Goal: Information Seeking & Learning: Learn about a topic

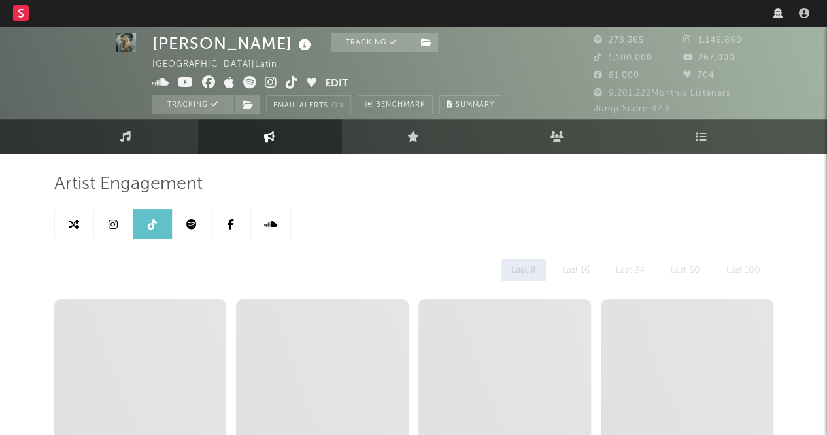
scroll to position [3, 0]
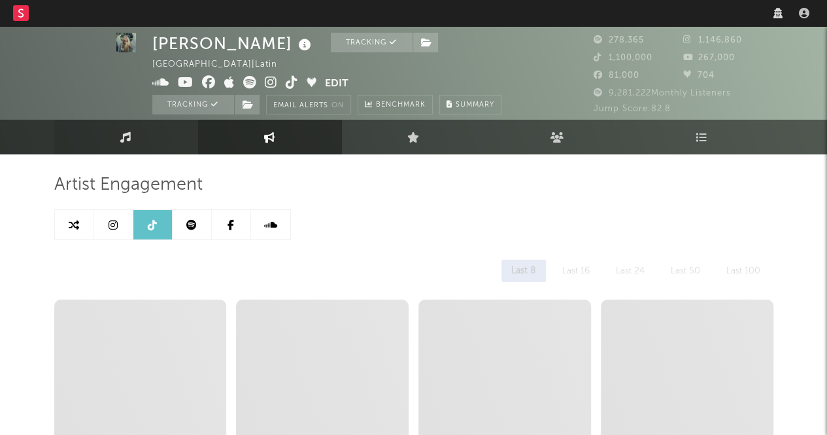
click at [137, 142] on link "Music" at bounding box center [126, 137] width 144 height 35
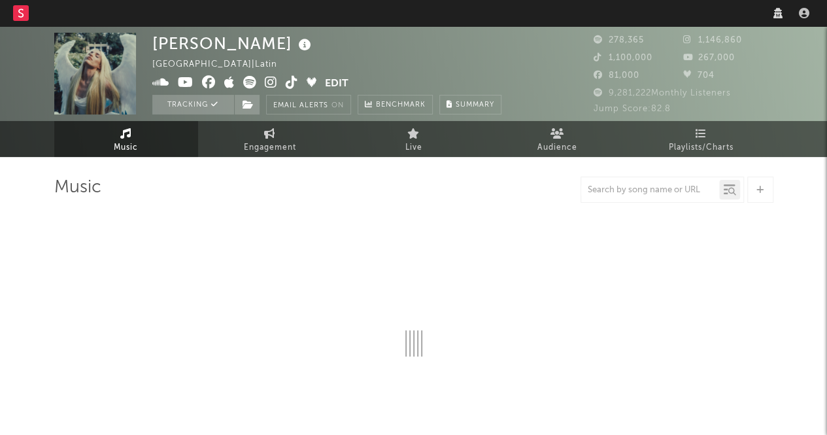
drag, startPoint x: 380, startPoint y: 178, endPoint x: 466, endPoint y: 44, distance: 159.6
click at [466, 44] on div "ELENA ROSE United States | Latin Edit Tracking Email Alerts On Benchmark Summary" at bounding box center [326, 74] width 349 height 82
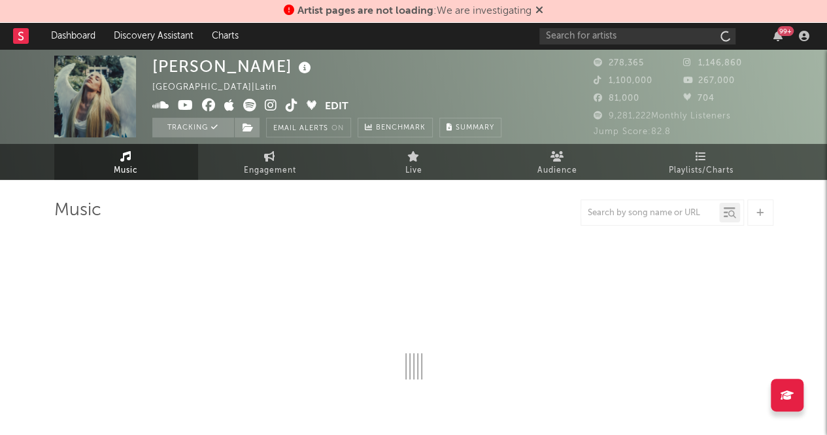
select select "6m"
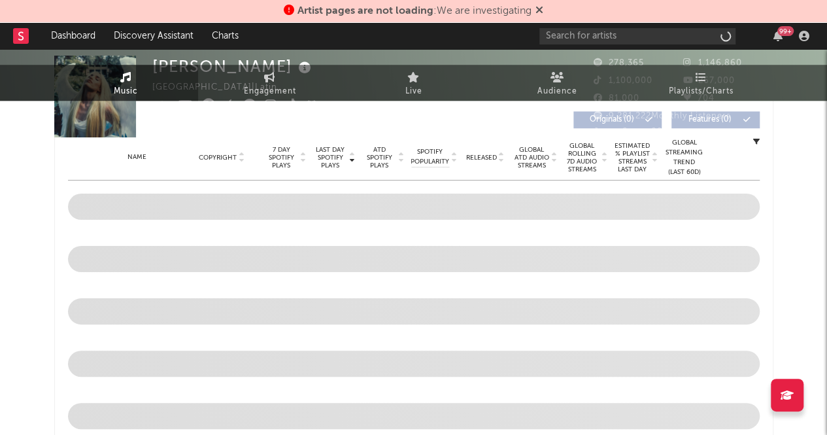
scroll to position [507, 0]
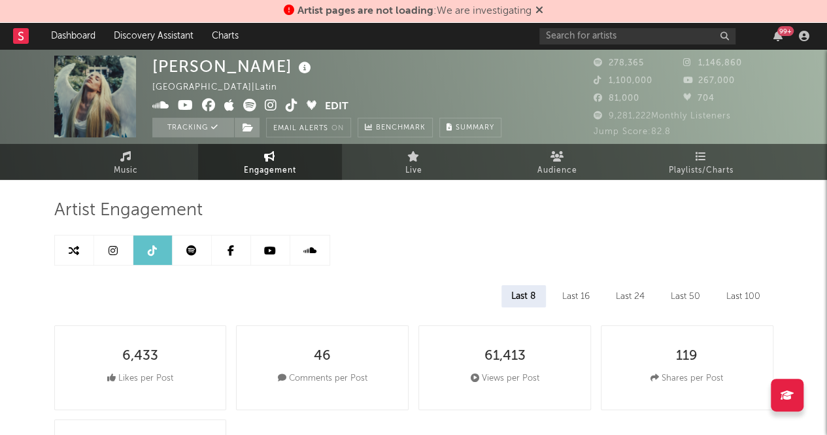
click at [339, 22] on div "Artist pages are not loading : We are investigating" at bounding box center [413, 11] width 827 height 23
select select "6m"
